Goal: Check status: Check status

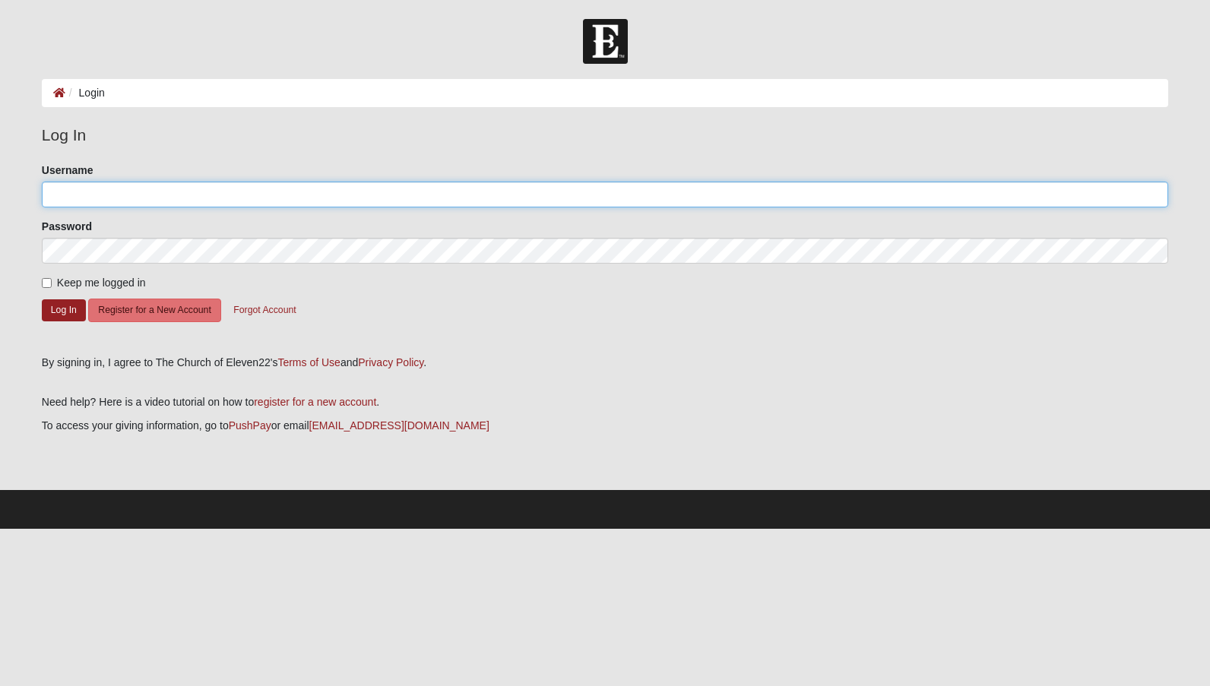
type input "ucf87cpa"
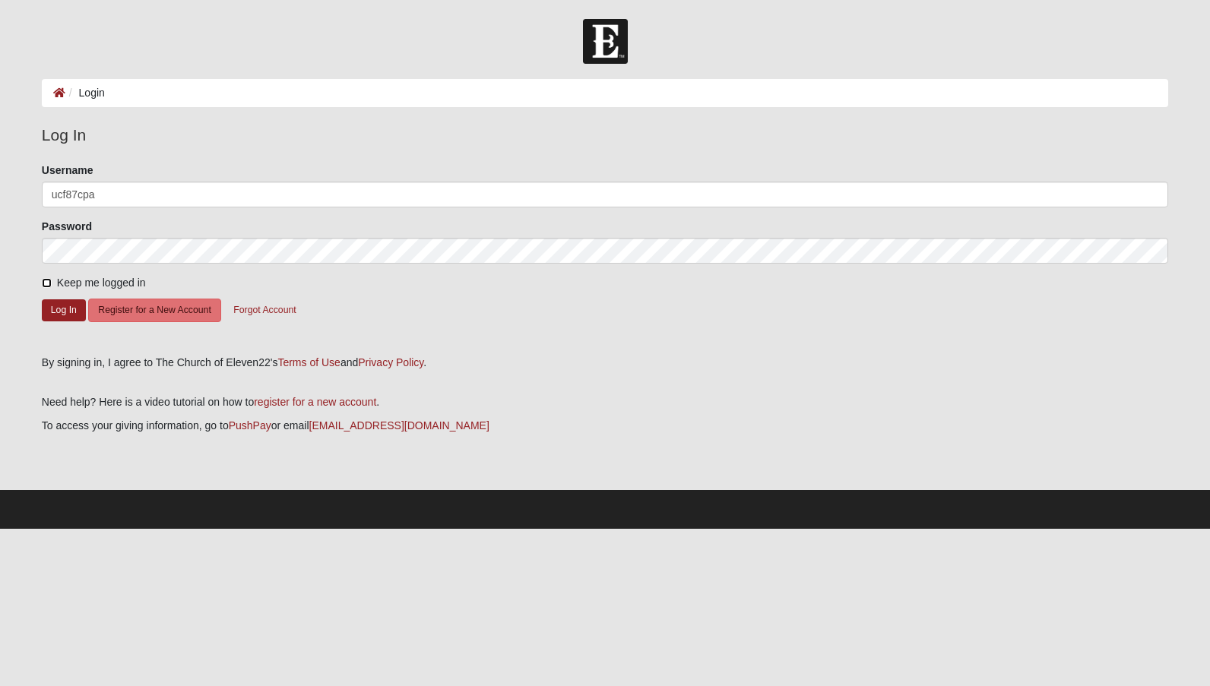
click at [45, 283] on input "Keep me logged in" at bounding box center [47, 283] width 10 height 10
checkbox input "true"
click at [45, 306] on button "Log In" at bounding box center [64, 310] width 44 height 22
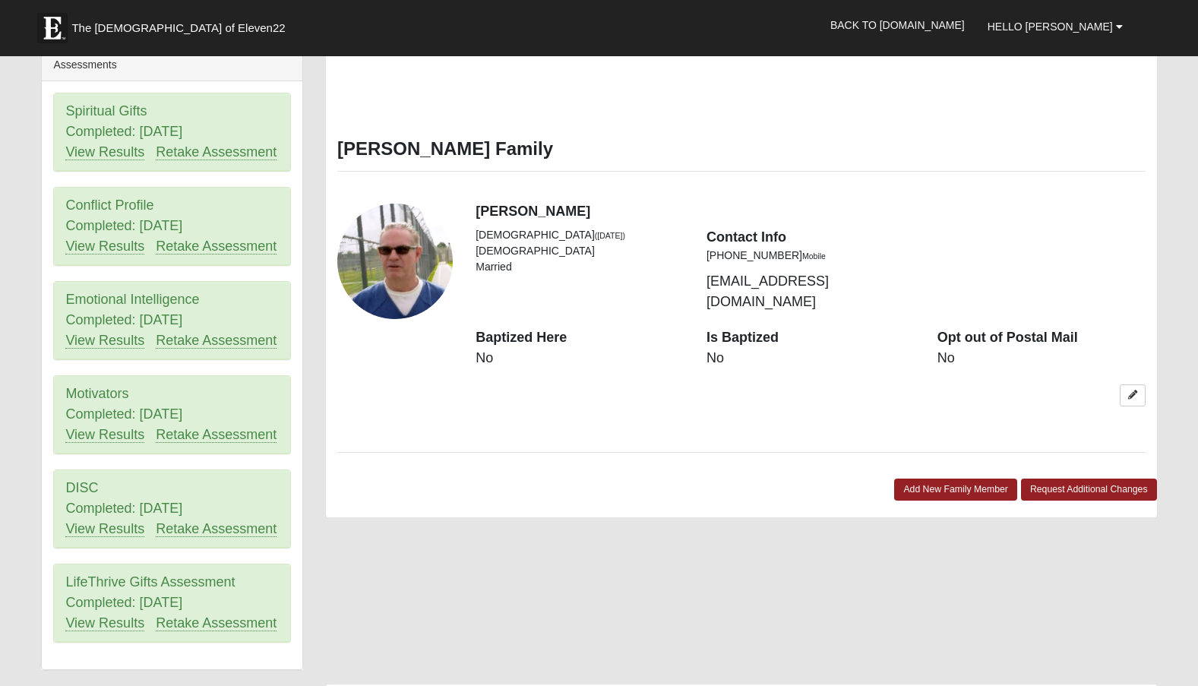
scroll to position [720, 0]
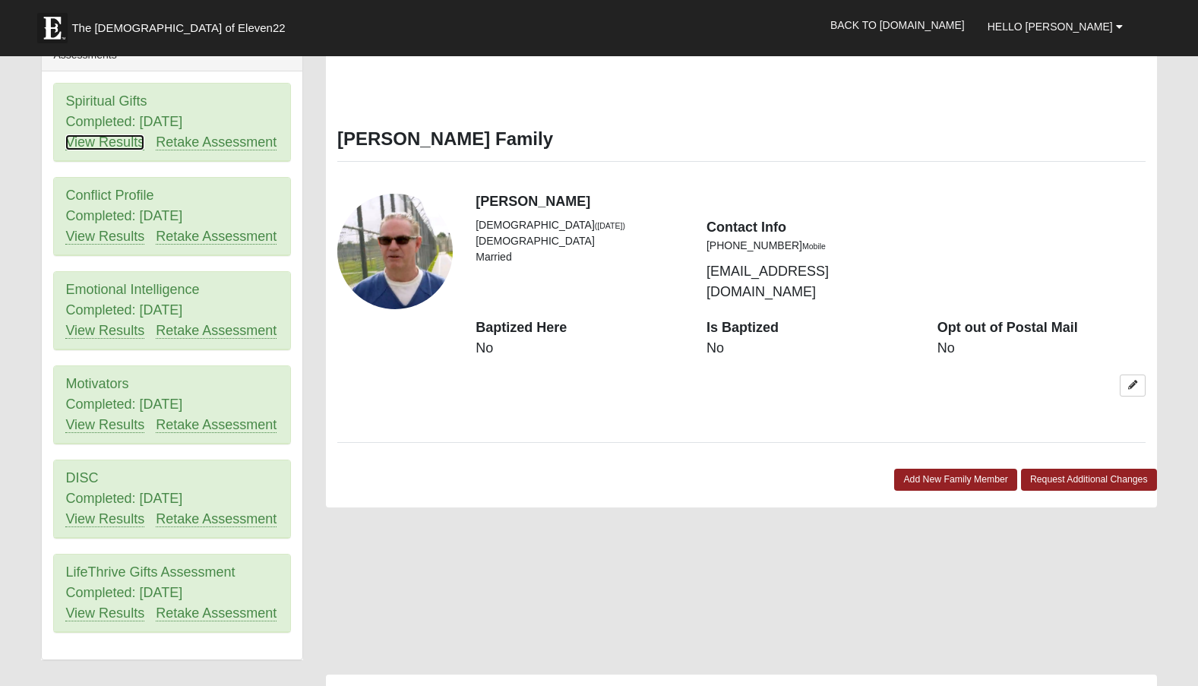
click at [81, 135] on link "View Results" at bounding box center [104, 143] width 79 height 16
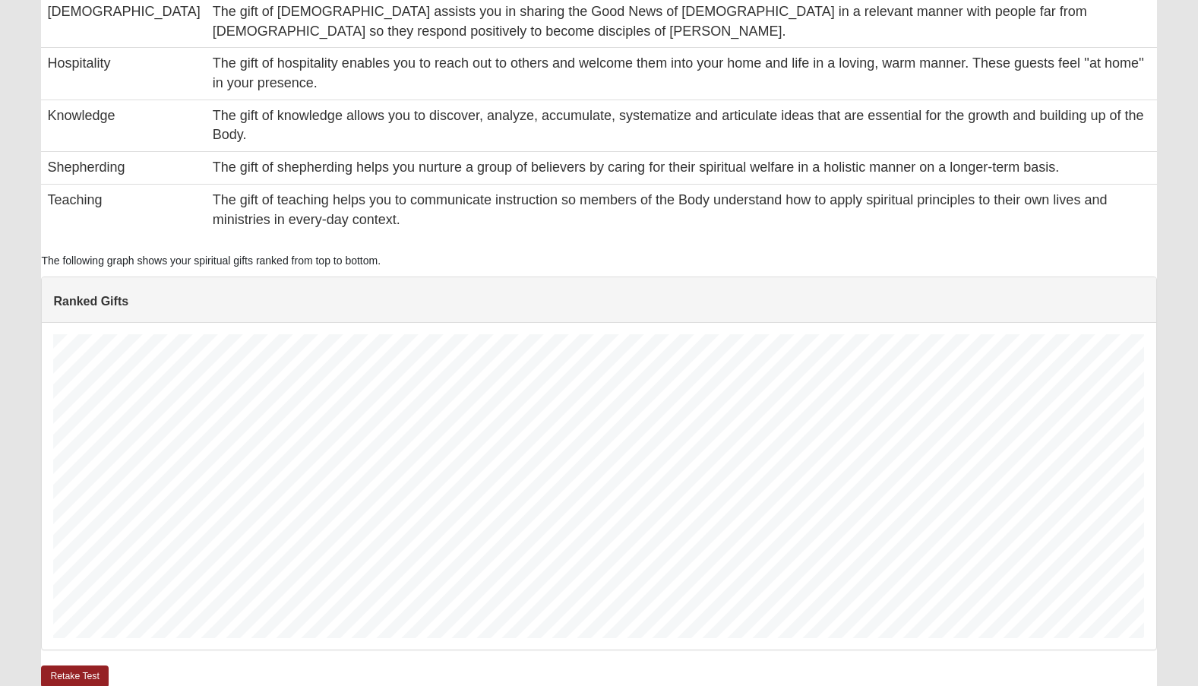
scroll to position [974, 0]
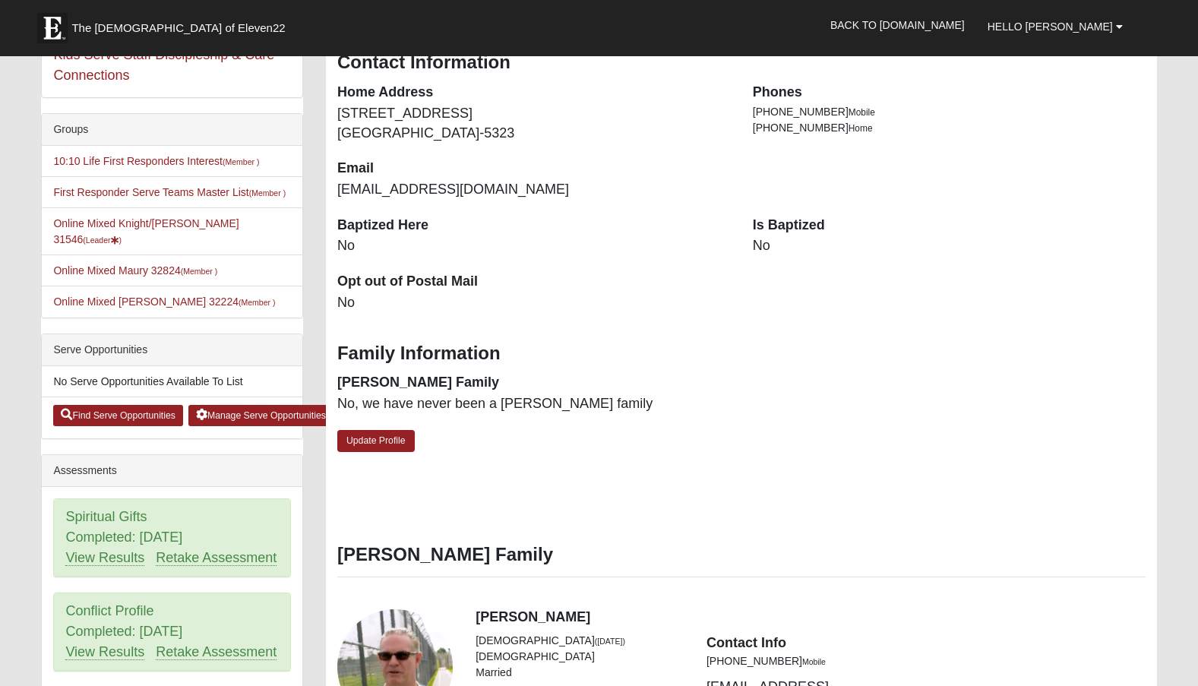
scroll to position [395, 0]
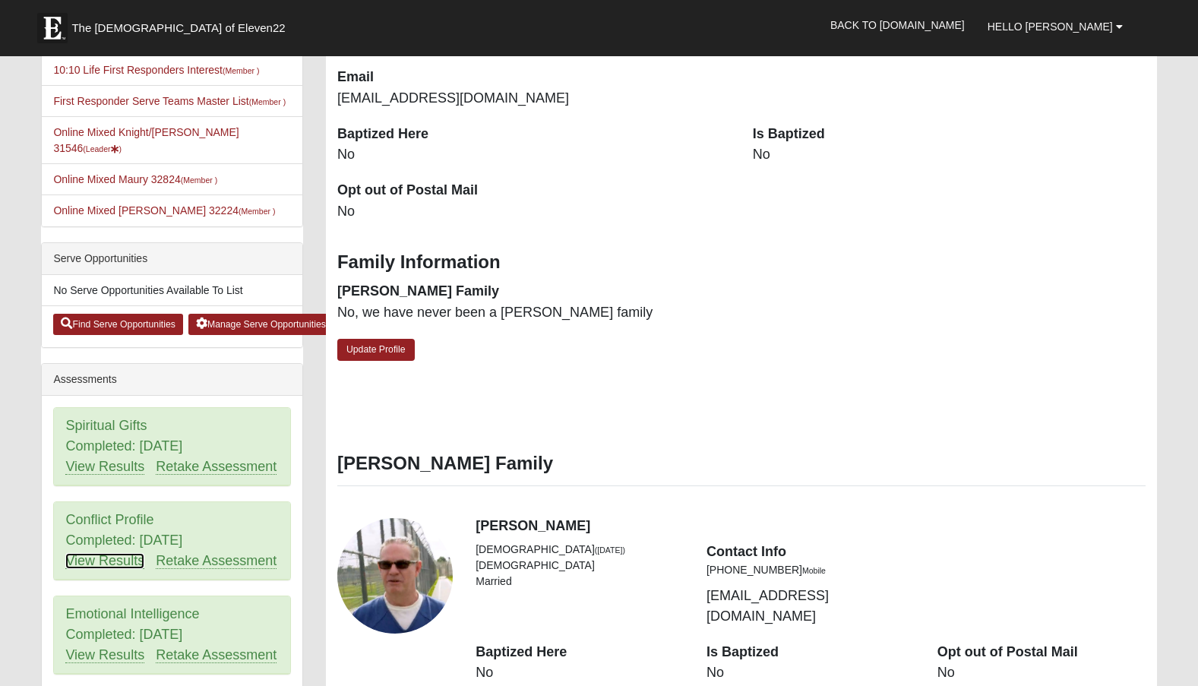
click at [109, 553] on link "View Results" at bounding box center [104, 561] width 79 height 16
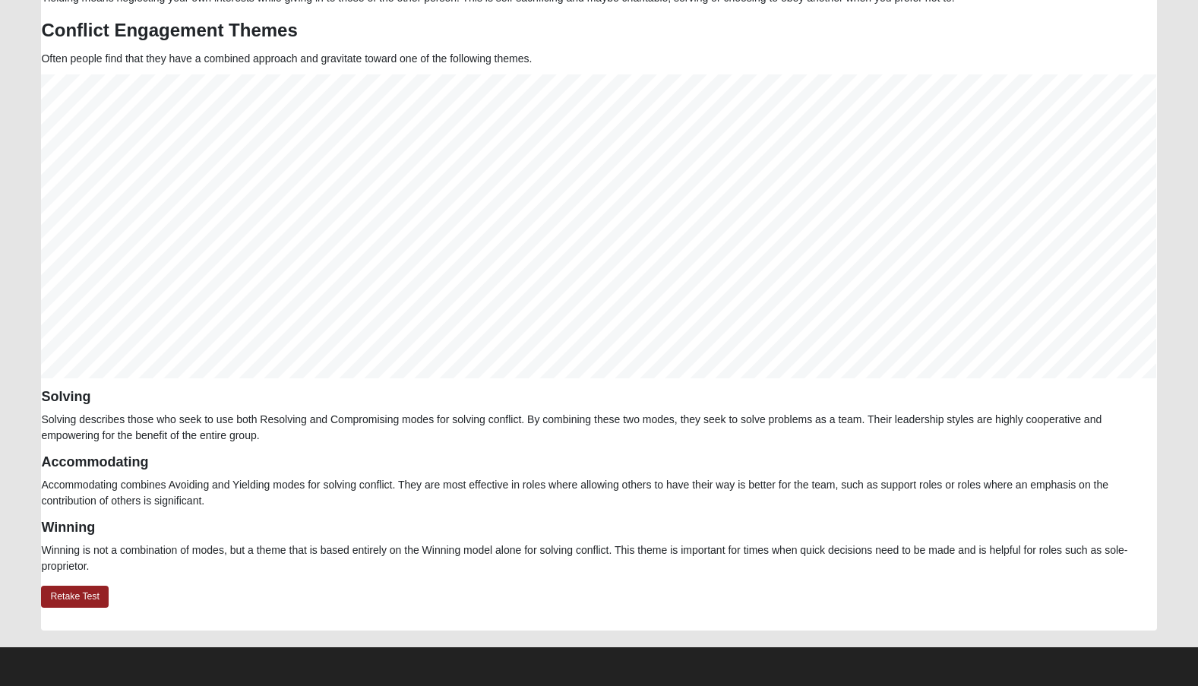
scroll to position [217, 0]
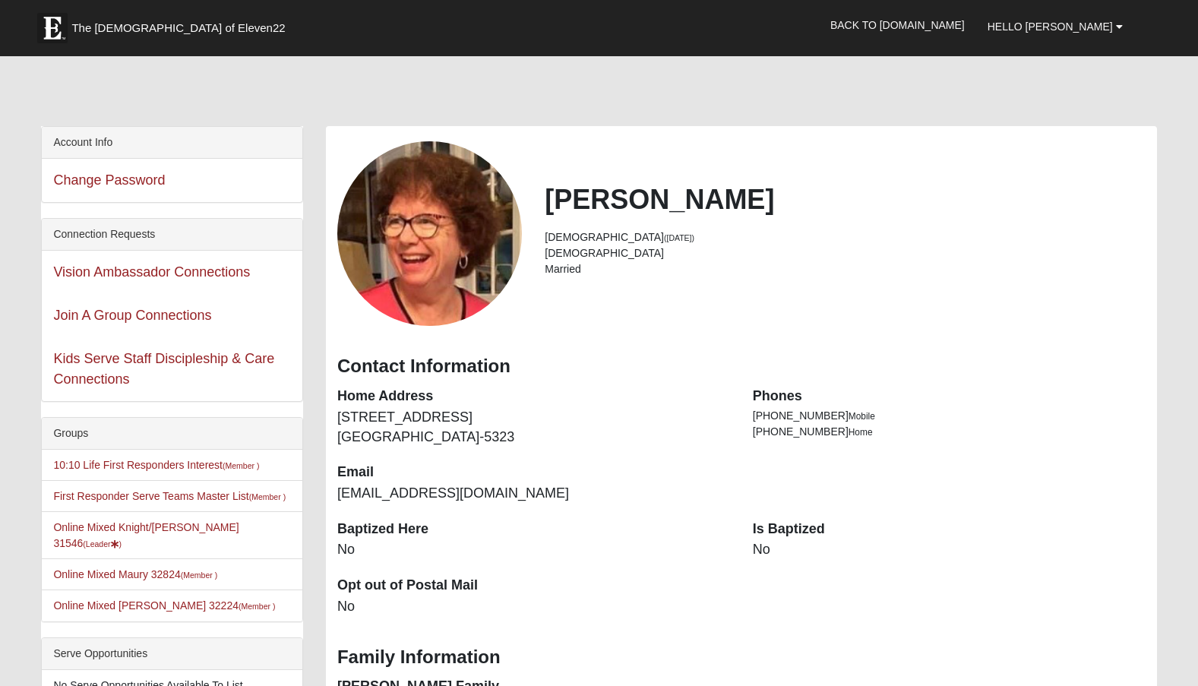
scroll to position [395, 0]
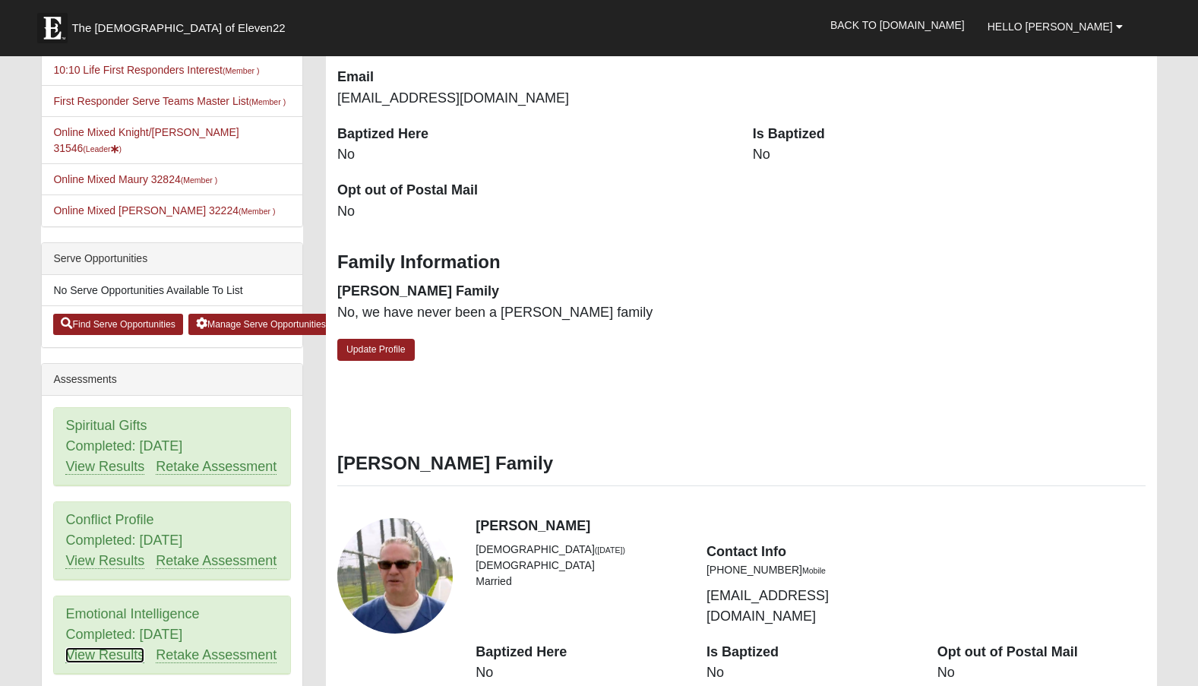
click at [81, 647] on link "View Results" at bounding box center [104, 655] width 79 height 16
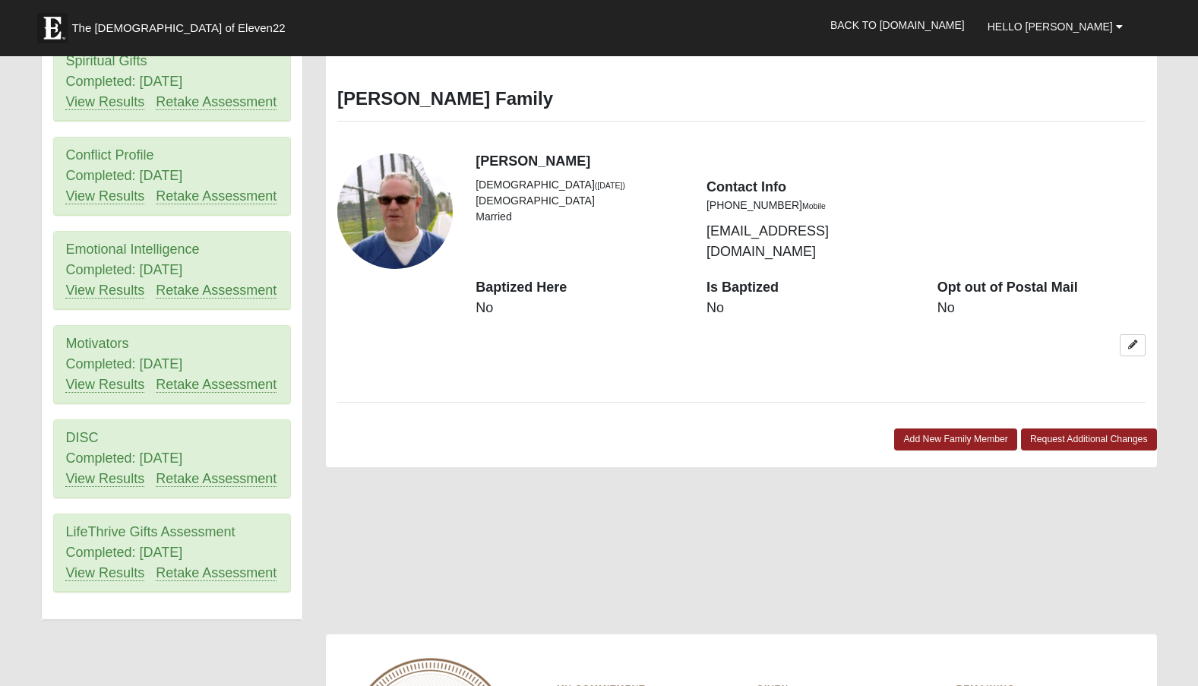
scroll to position [780, 0]
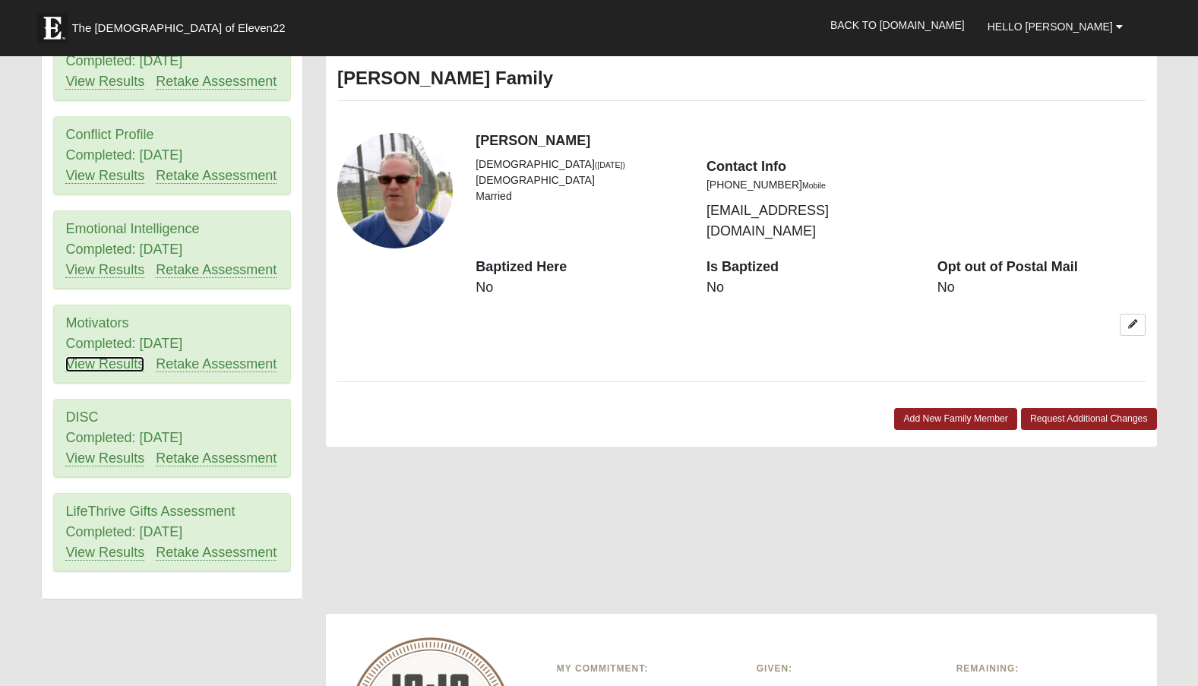
click at [88, 356] on link "View Results" at bounding box center [104, 364] width 79 height 16
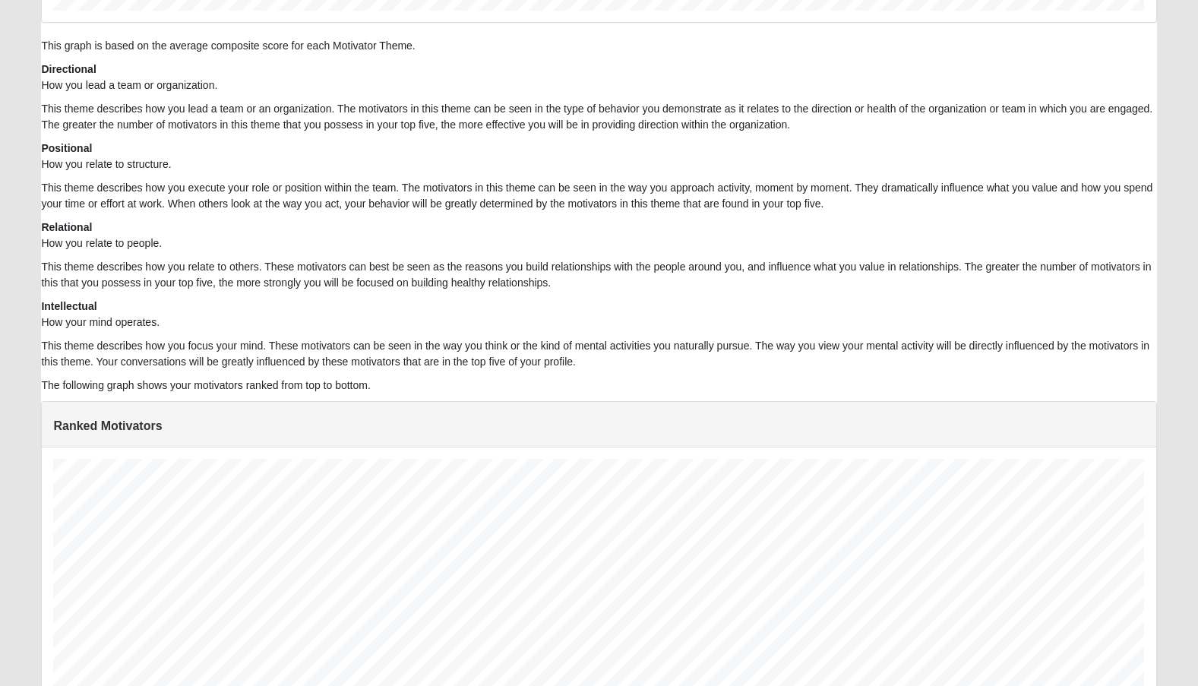
scroll to position [780, 0]
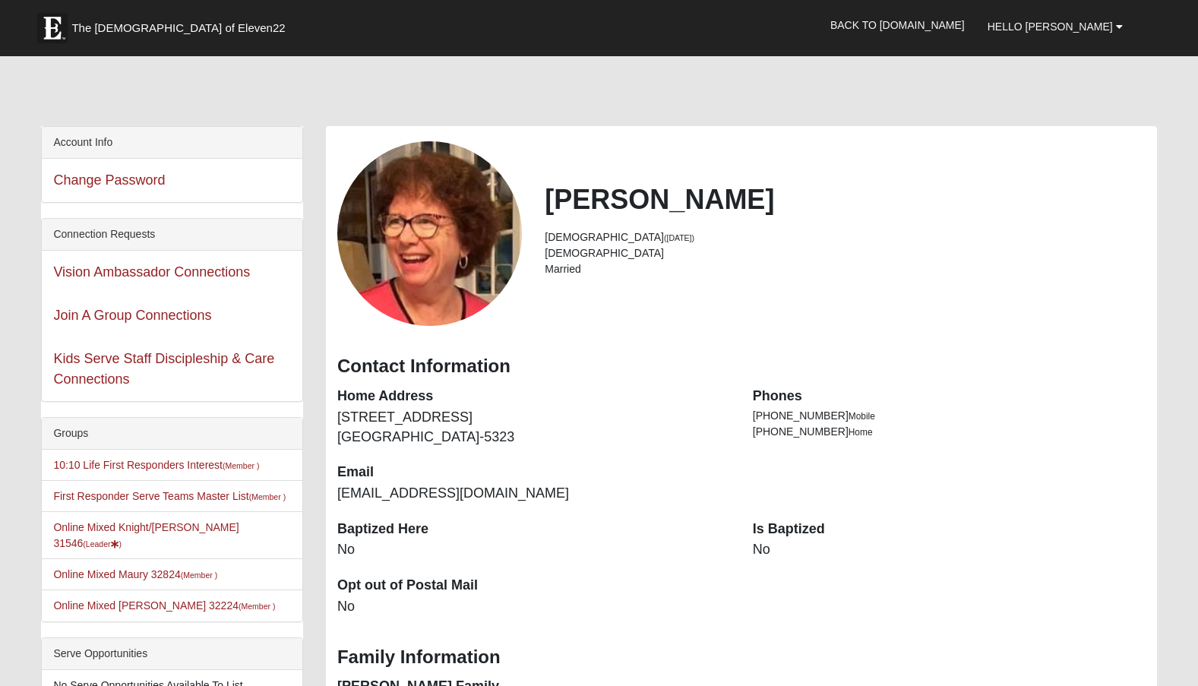
scroll to position [780, 0]
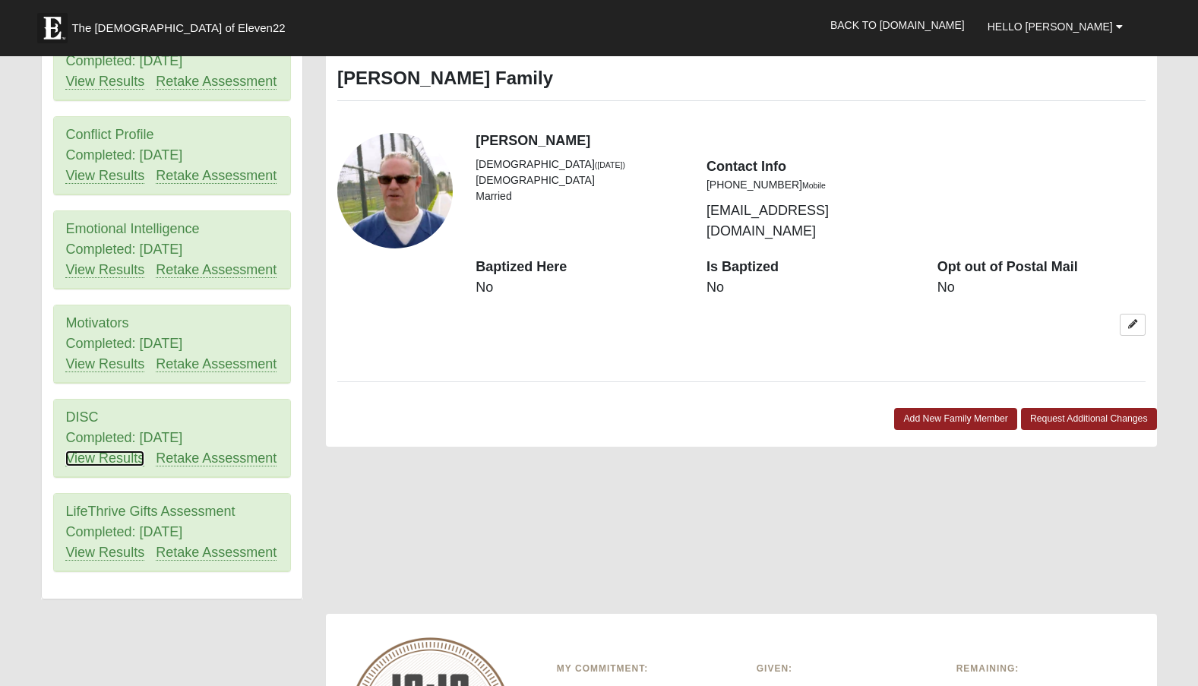
click at [87, 451] on link "View Results" at bounding box center [104, 459] width 79 height 16
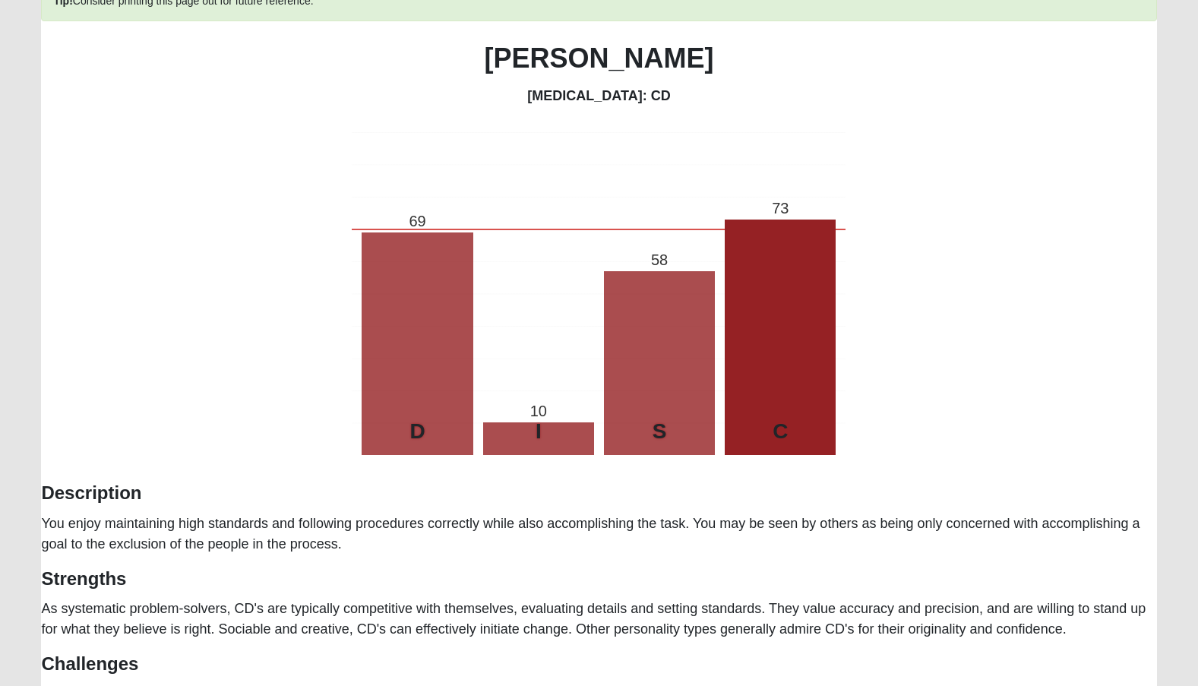
scroll to position [112, 0]
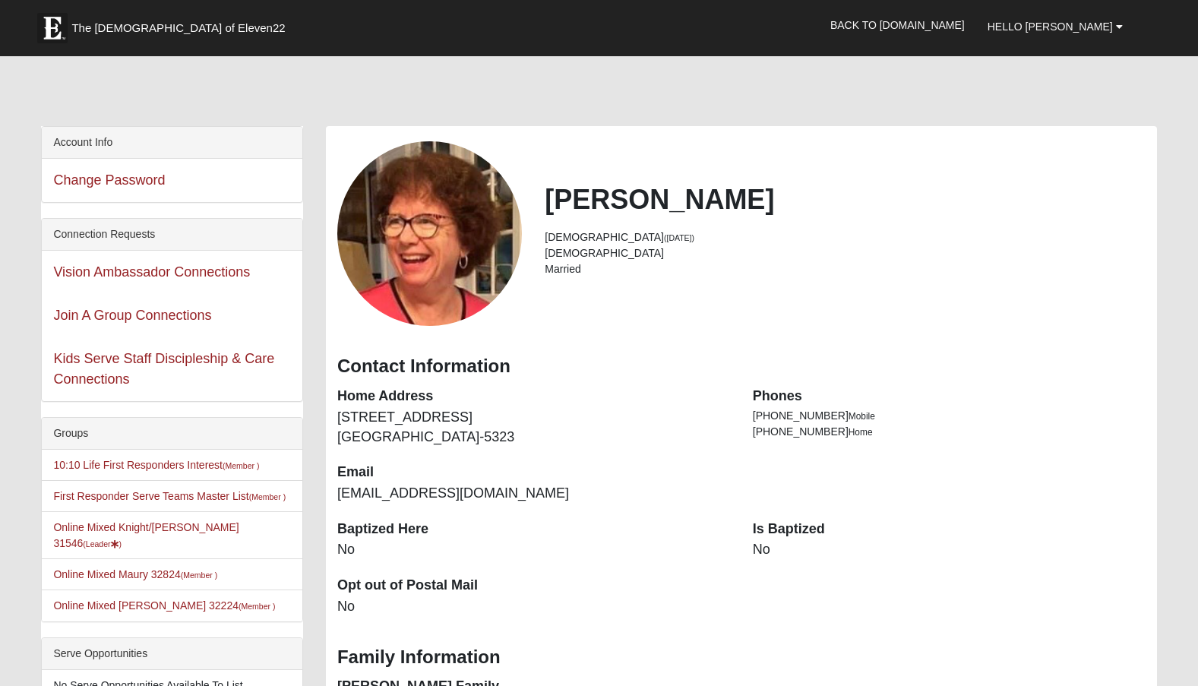
scroll to position [780, 0]
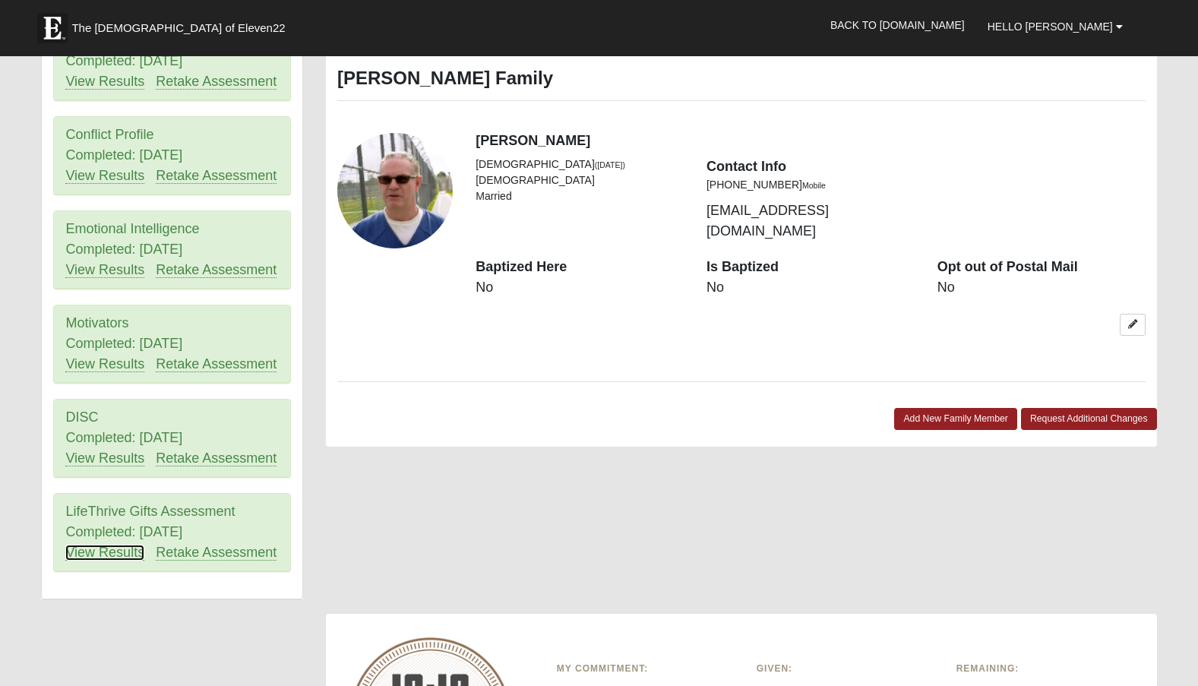
click at [94, 545] on link "View Results" at bounding box center [104, 553] width 79 height 16
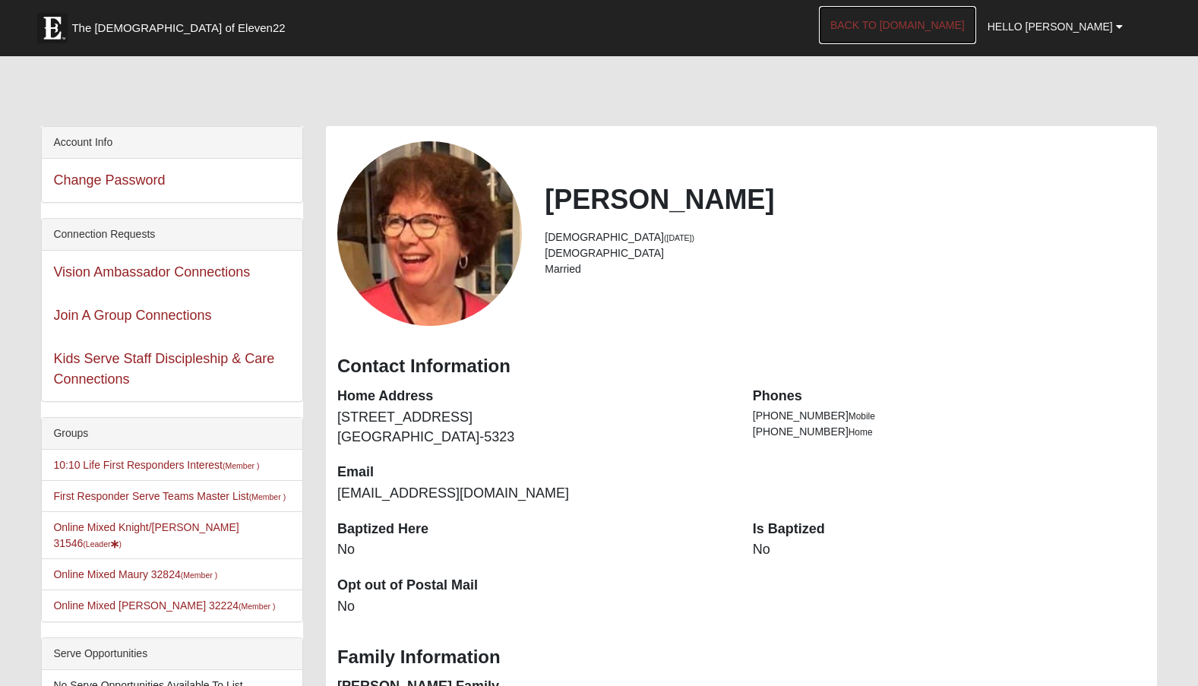
click at [942, 30] on link "Back to [DOMAIN_NAME]" at bounding box center [897, 25] width 157 height 38
